Goal: Information Seeking & Learning: Learn about a topic

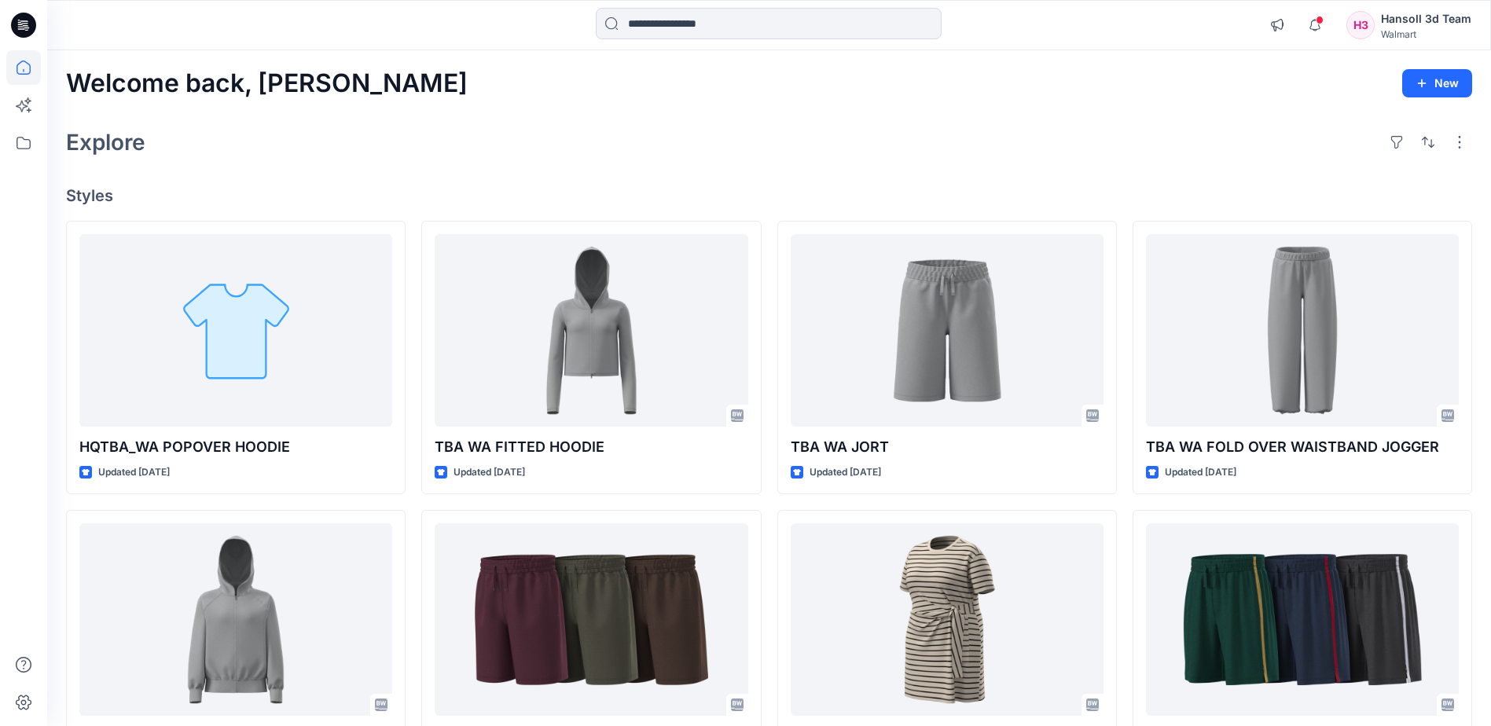
click at [780, 23] on input at bounding box center [769, 23] width 346 height 31
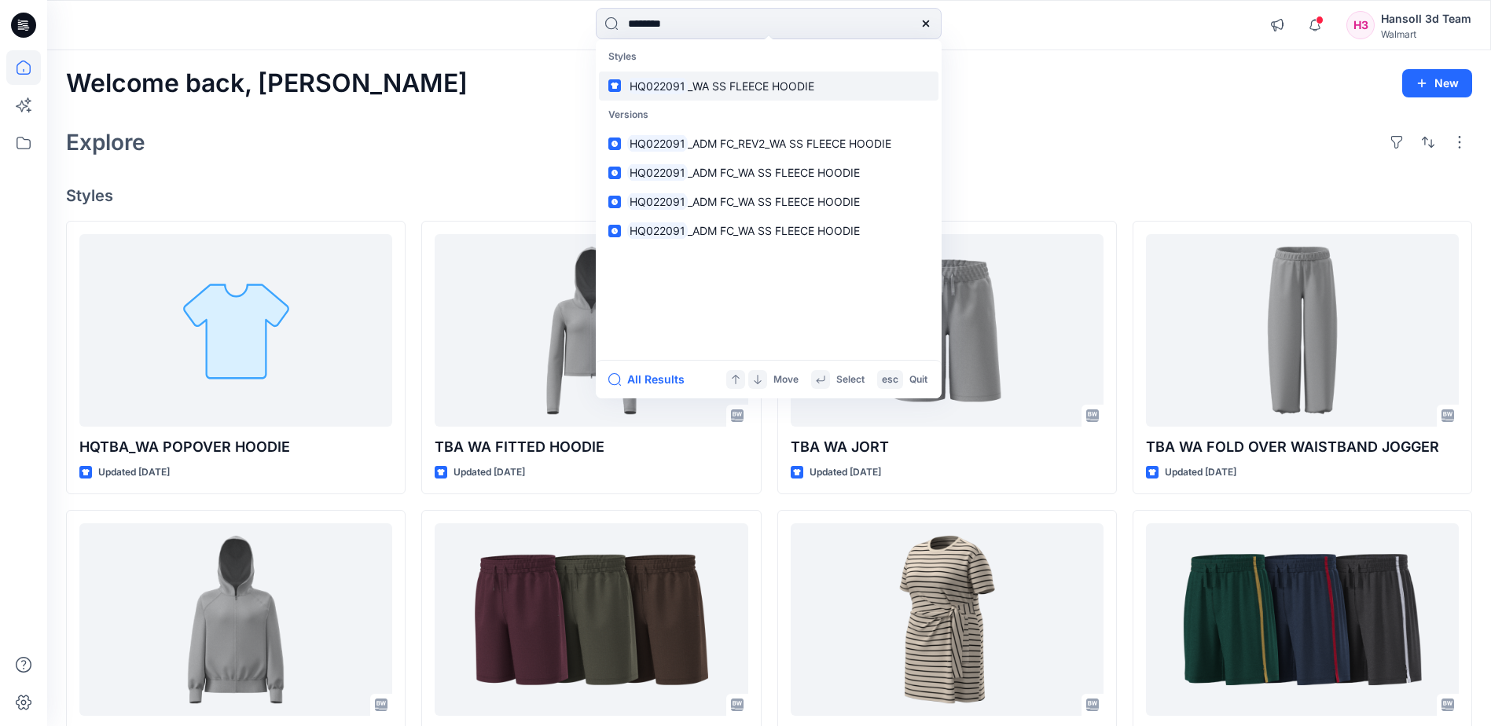
type input "********"
click at [729, 86] on span "_WA SS FLEECE HOODIE" at bounding box center [751, 85] width 127 height 13
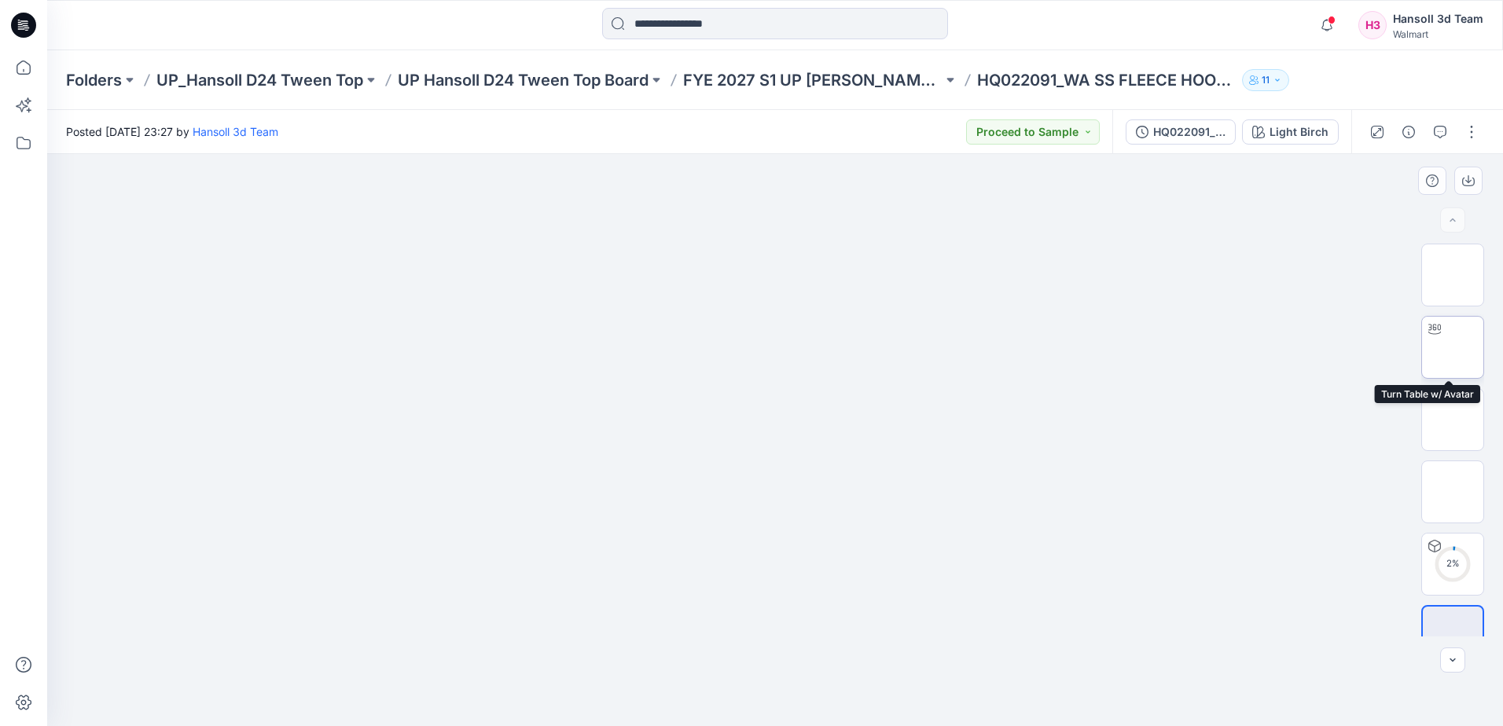
click at [1441, 334] on div at bounding box center [1434, 329] width 25 height 25
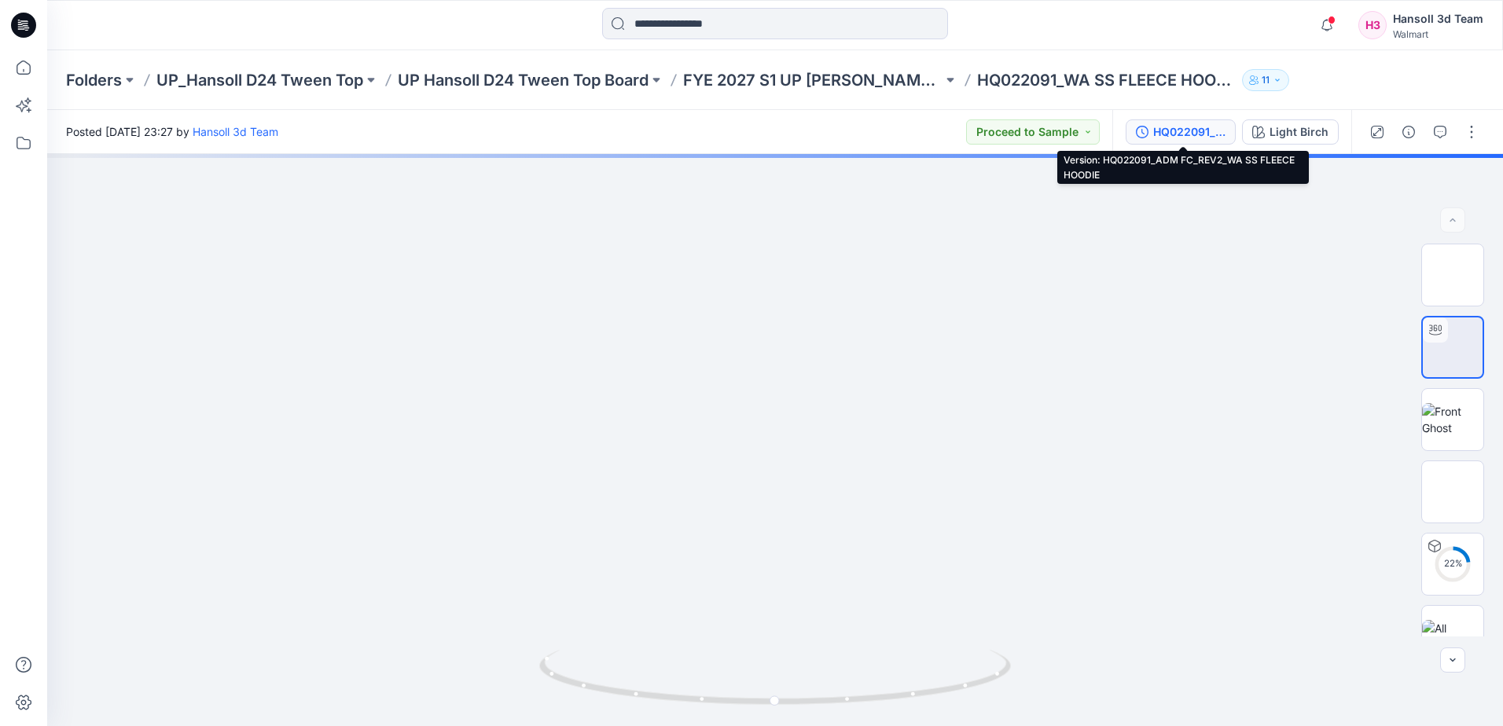
click at [1195, 134] on div "HQ022091_ADM FC_REV2_WA SS FLEECE HOODIE" at bounding box center [1189, 131] width 72 height 17
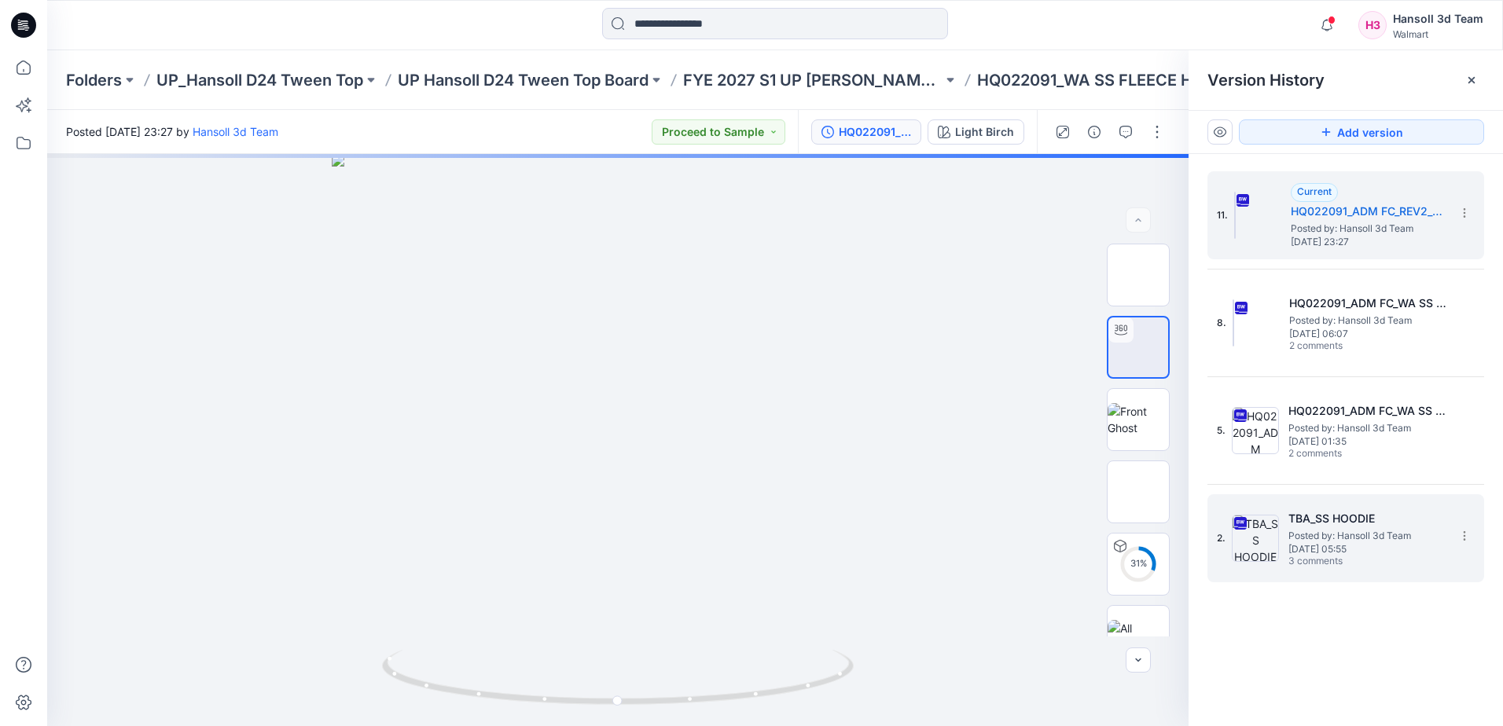
click at [1335, 561] on span "3 comments" at bounding box center [1343, 562] width 110 height 13
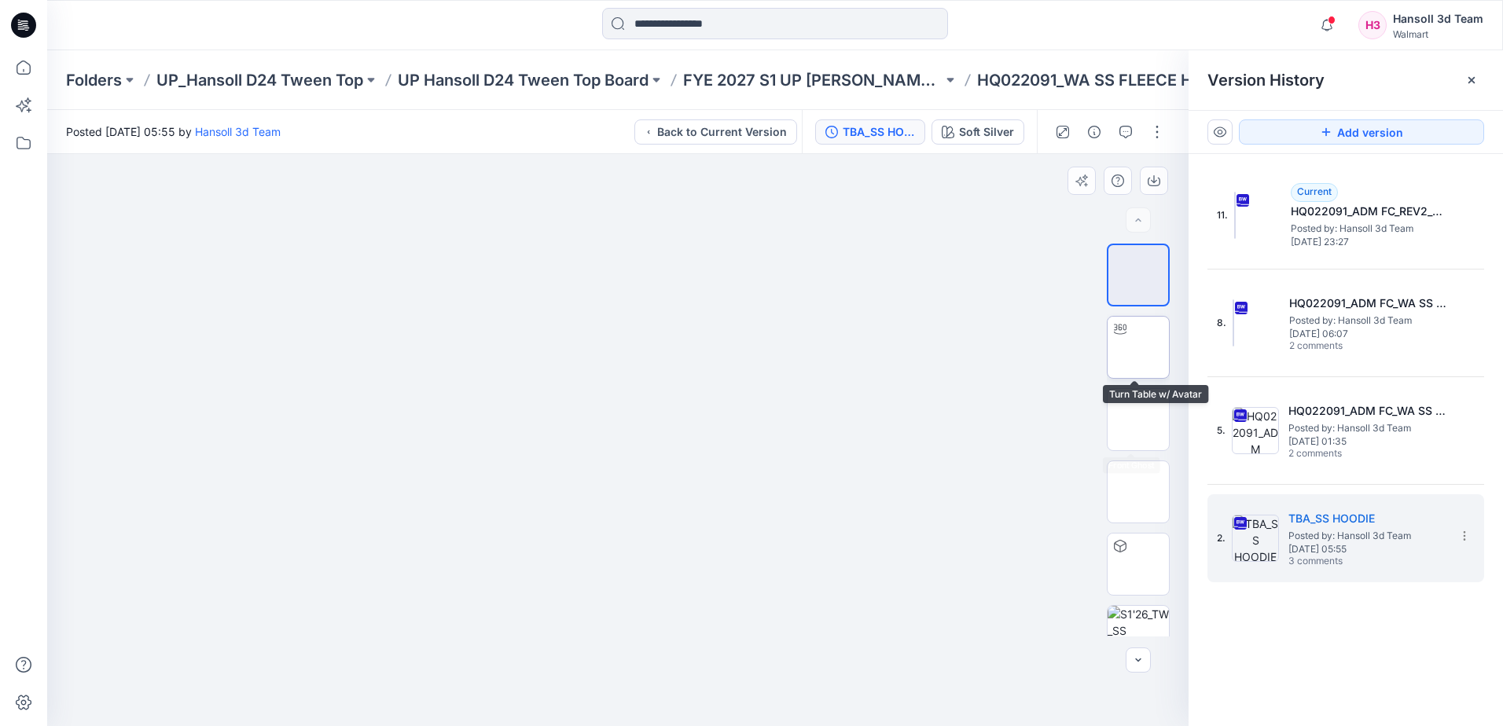
click at [1138, 347] on img at bounding box center [1138, 347] width 0 height 0
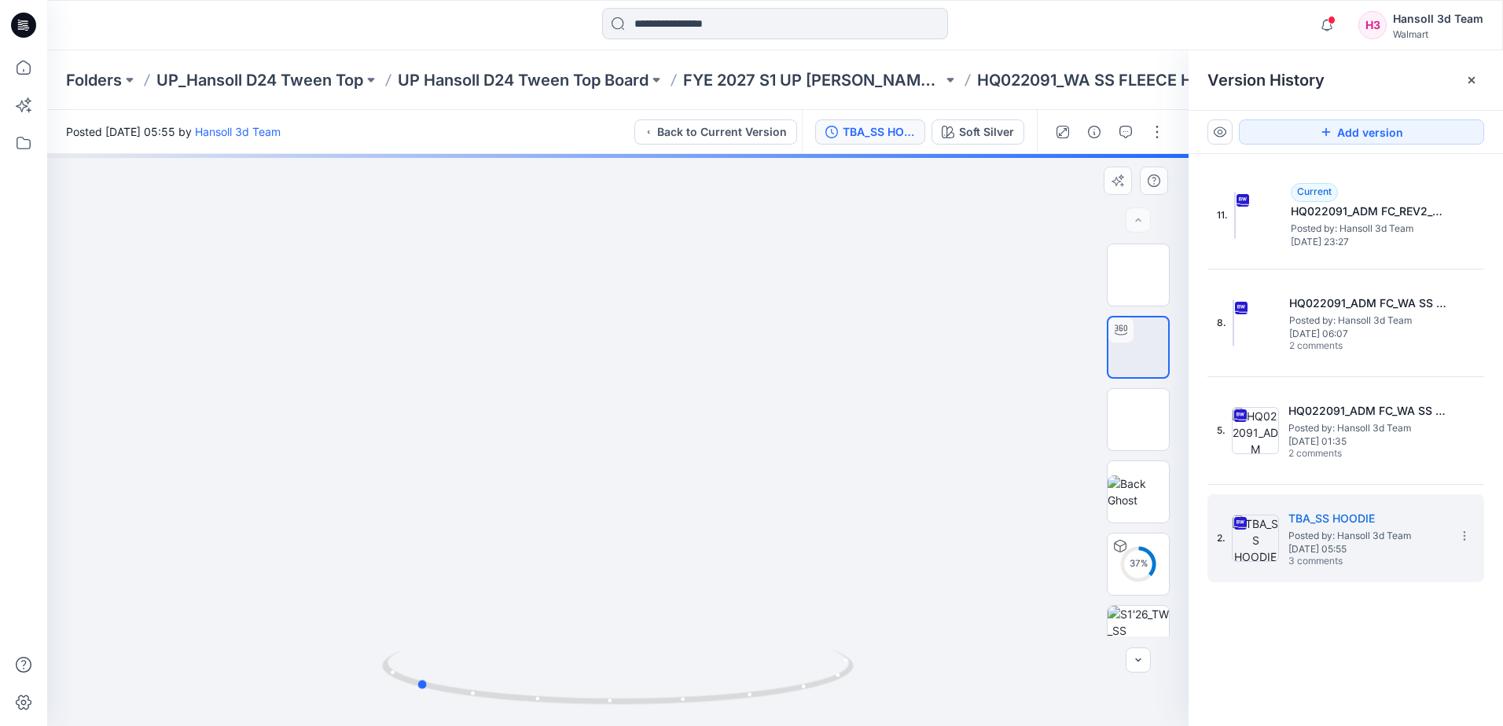
drag, startPoint x: 762, startPoint y: 696, endPoint x: 556, endPoint y: 711, distance: 207.3
click at [556, 711] on div at bounding box center [617, 440] width 1141 height 572
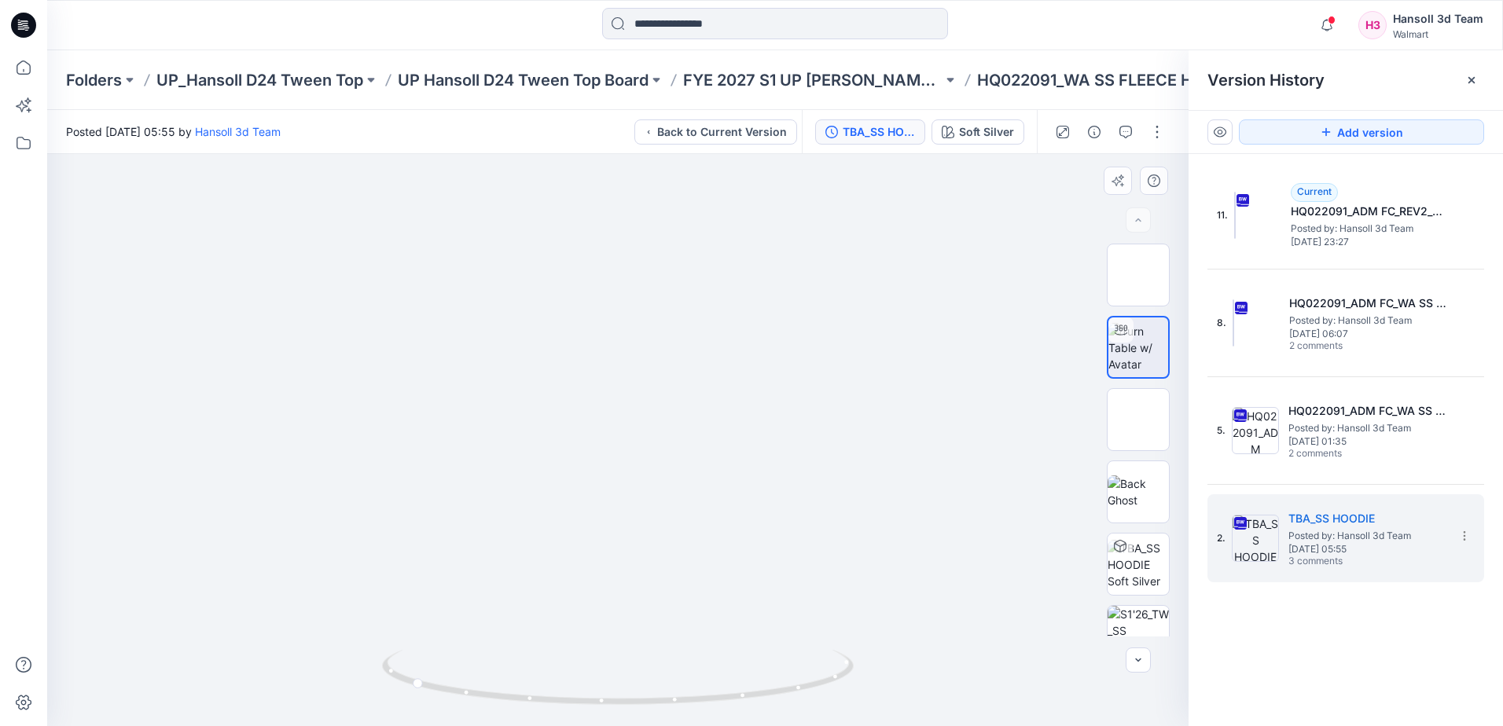
click at [142, 435] on div at bounding box center [617, 440] width 1141 height 572
drag, startPoint x: 603, startPoint y: 697, endPoint x: 703, endPoint y: 657, distance: 107.6
click at [862, 704] on div at bounding box center [617, 440] width 1141 height 572
